Goal: Answer question/provide support

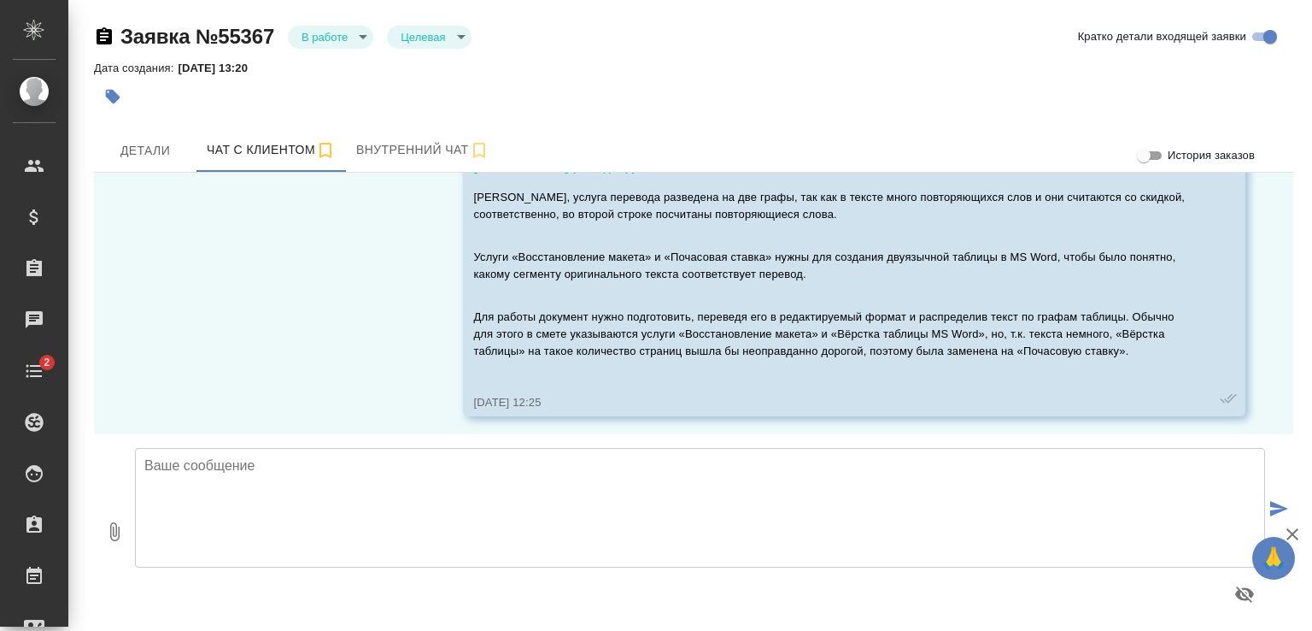
scroll to position [9959, 0]
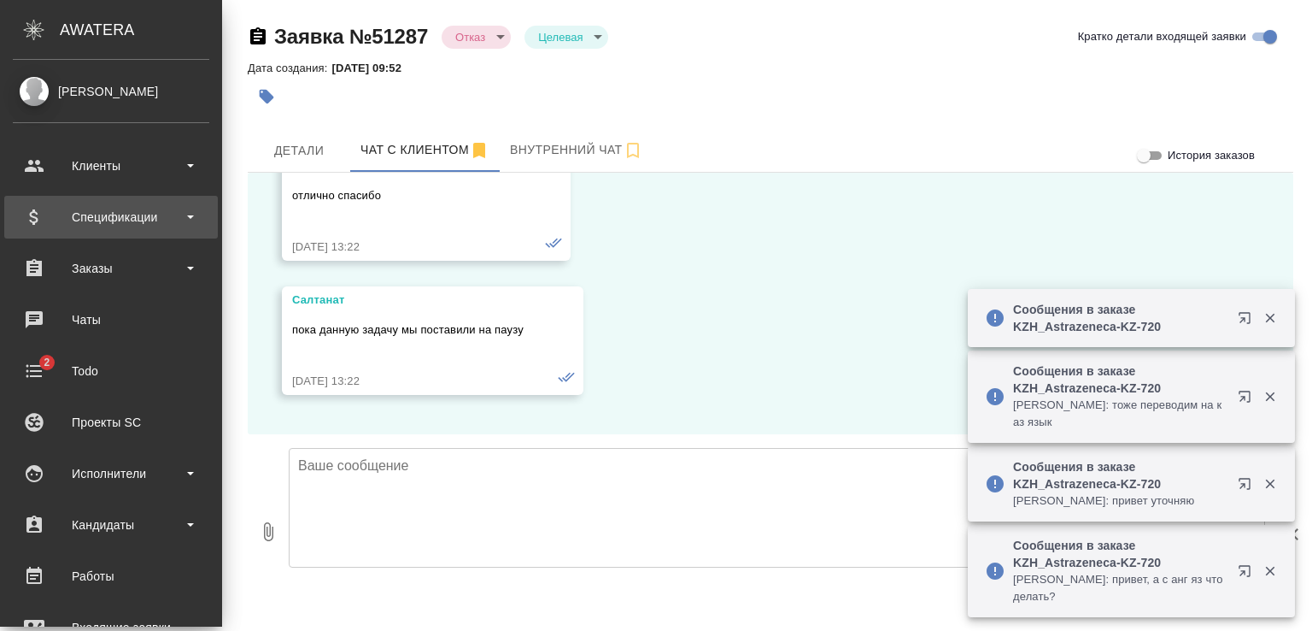
scroll to position [11004, 0]
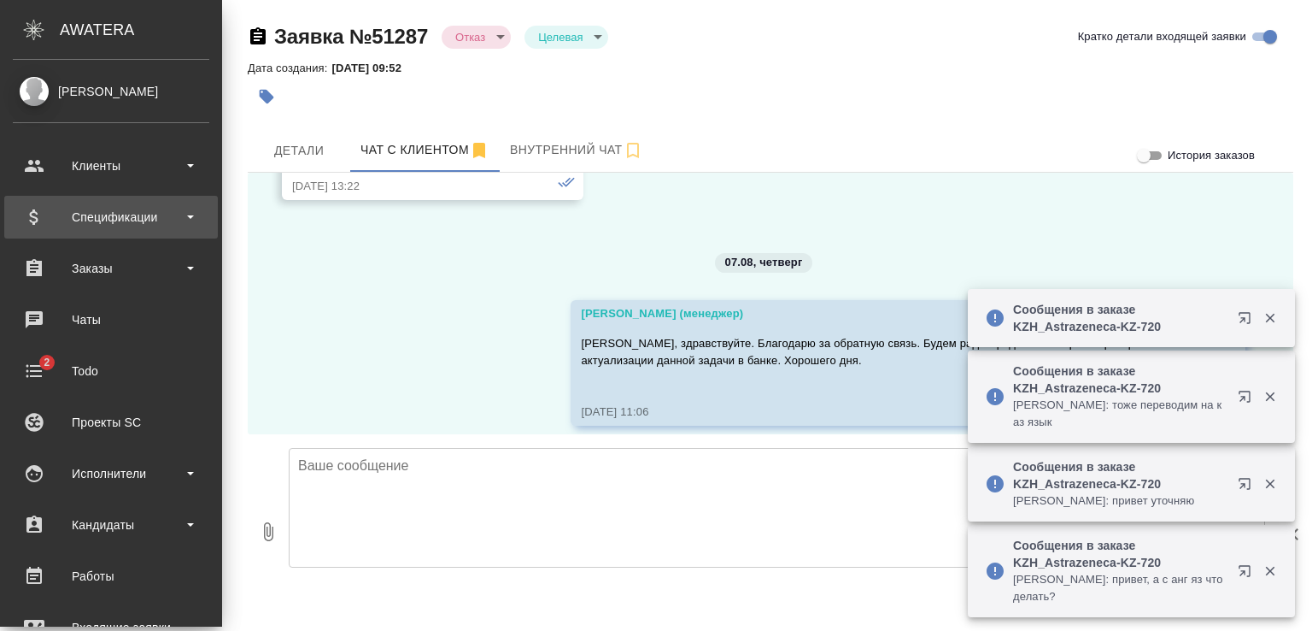
click at [103, 218] on div "Спецификации" at bounding box center [111, 217] width 197 height 26
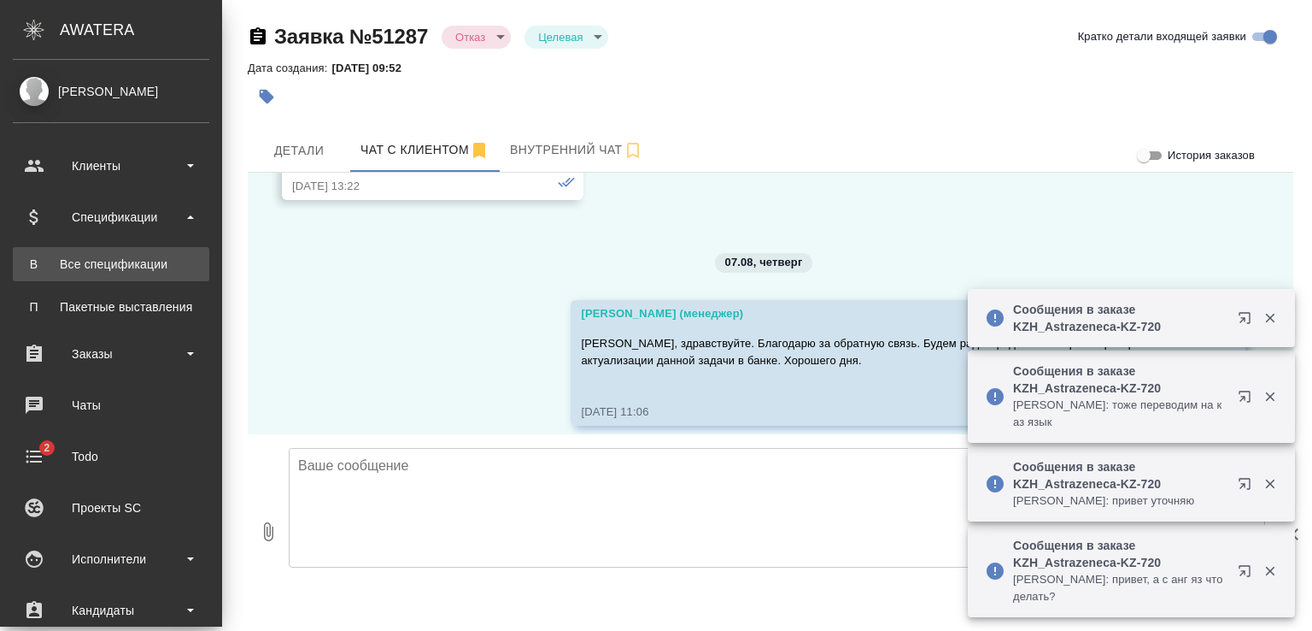
click at [96, 263] on div "Все спецификации" at bounding box center [110, 263] width 179 height 17
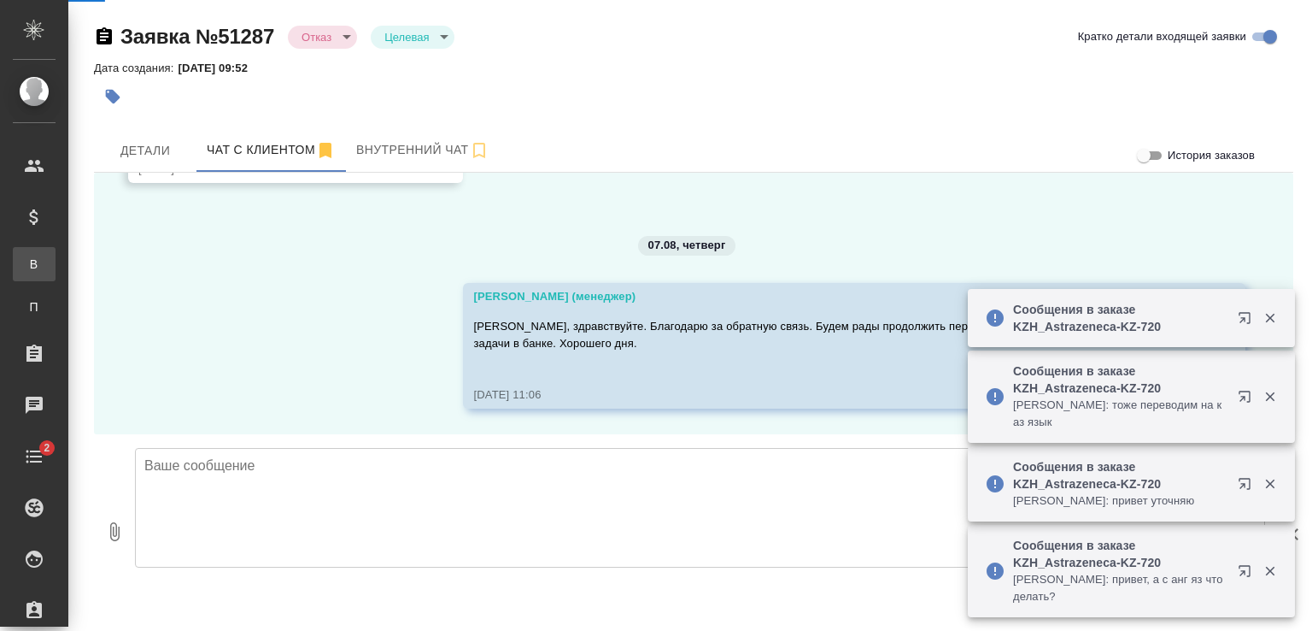
scroll to position [10936, 0]
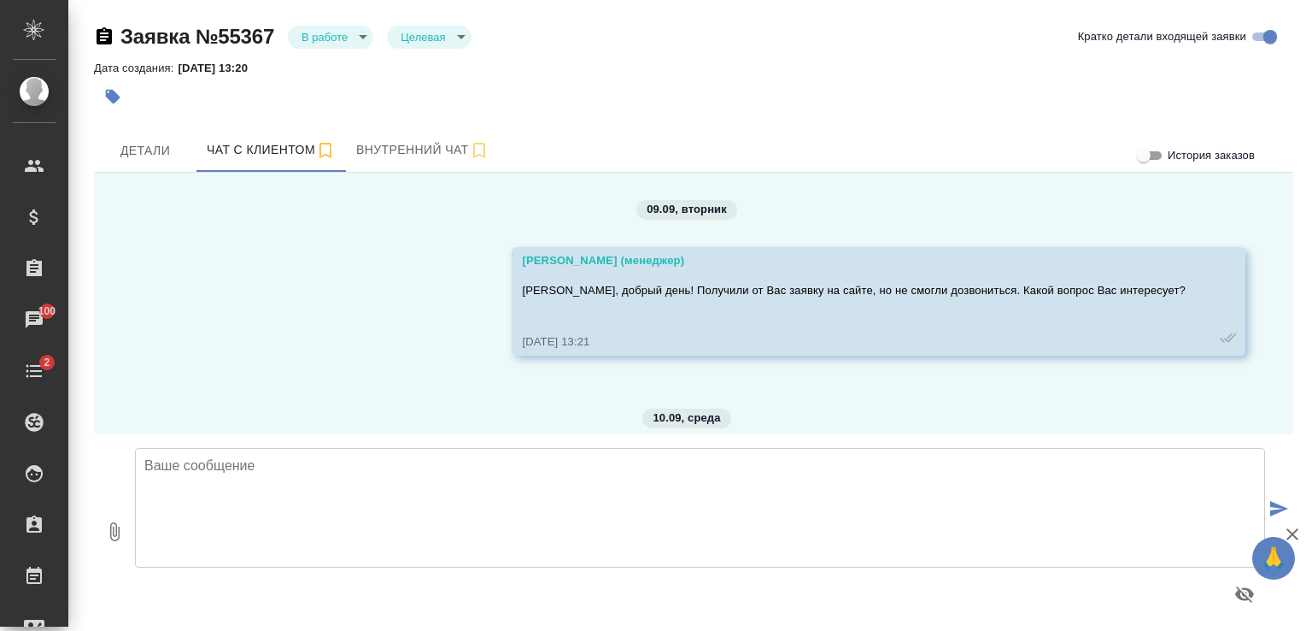
scroll to position [9959, 0]
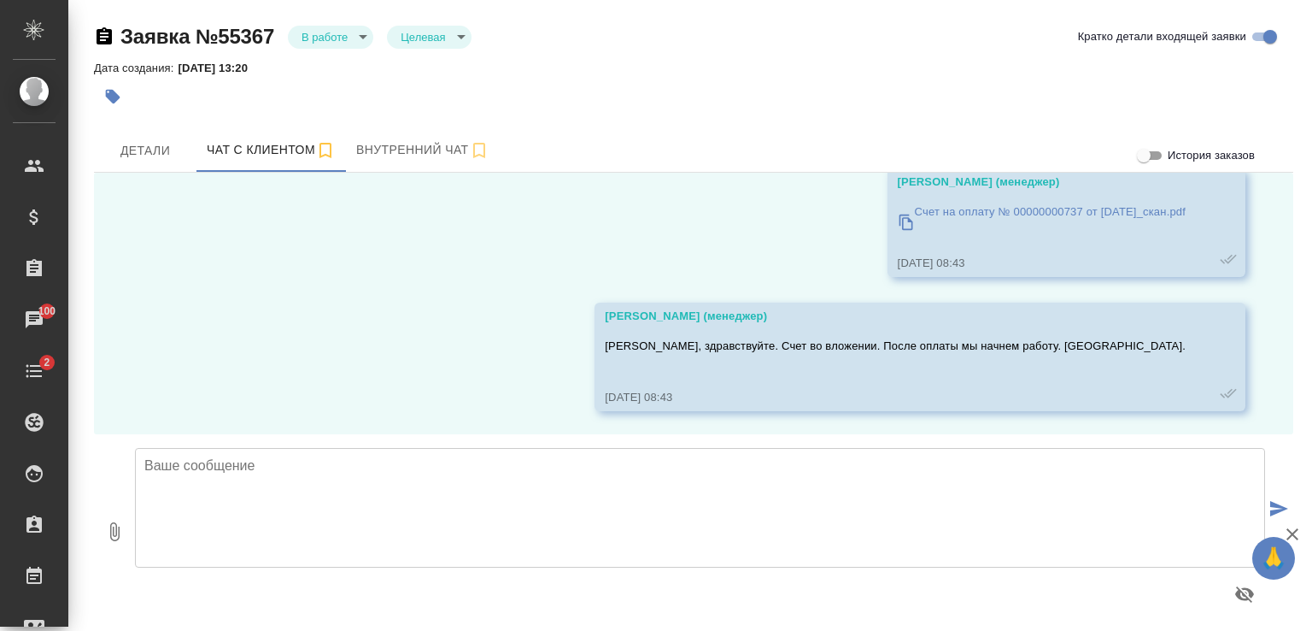
click at [355, 485] on textarea at bounding box center [700, 508] width 1130 height 120
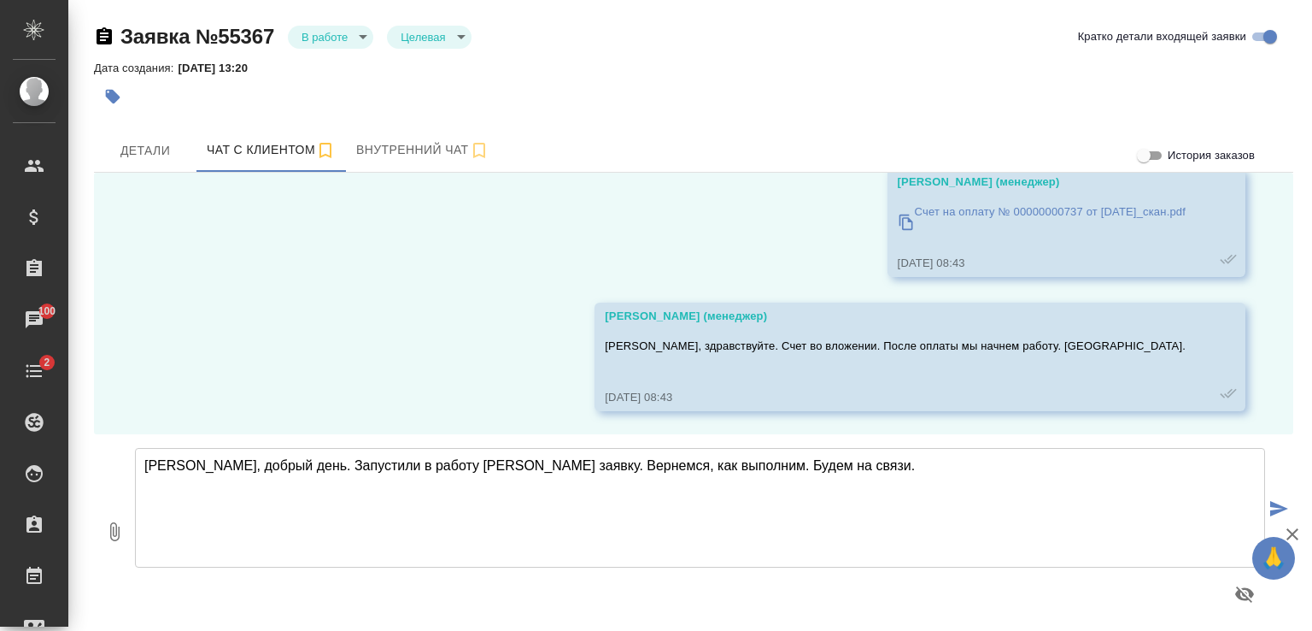
type textarea "[PERSON_NAME], добрый день. Запустили в работу [PERSON_NAME] заявку. Вернемся, …"
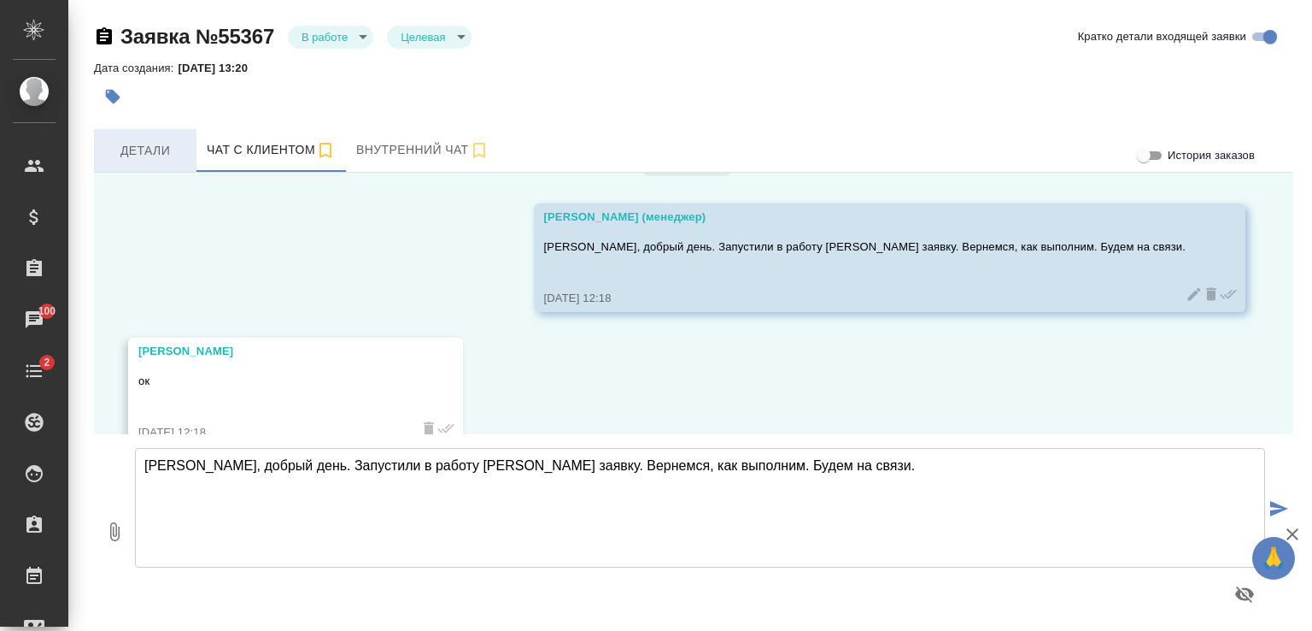
scroll to position [10317, 0]
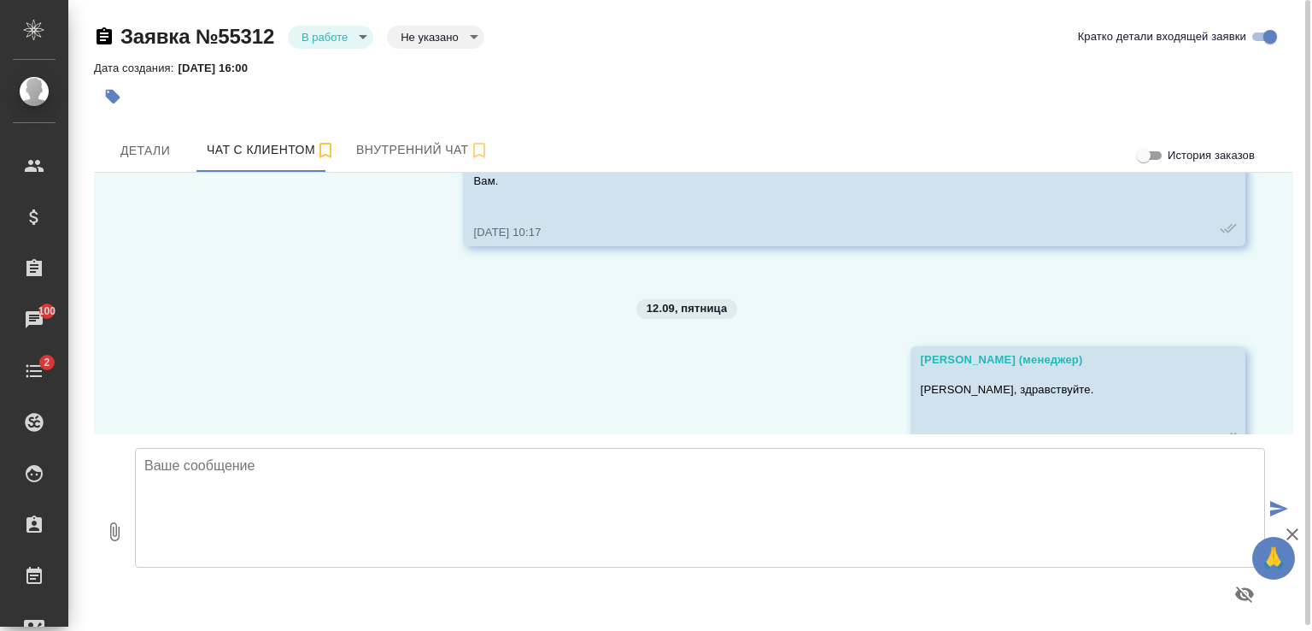
scroll to position [5201, 0]
